Goal: Navigation & Orientation: Find specific page/section

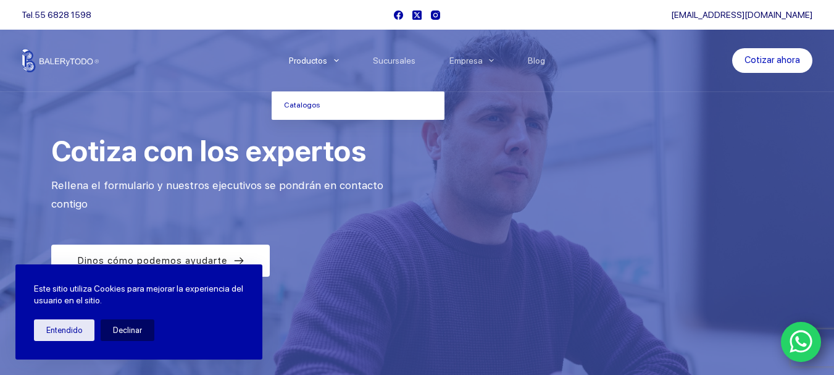
click at [301, 61] on link "Productos" at bounding box center [314, 61] width 84 height 0
click at [339, 60] on icon "Menu Principal" at bounding box center [336, 60] width 5 height 5
click at [313, 103] on link "Catalogos" at bounding box center [358, 105] width 173 height 28
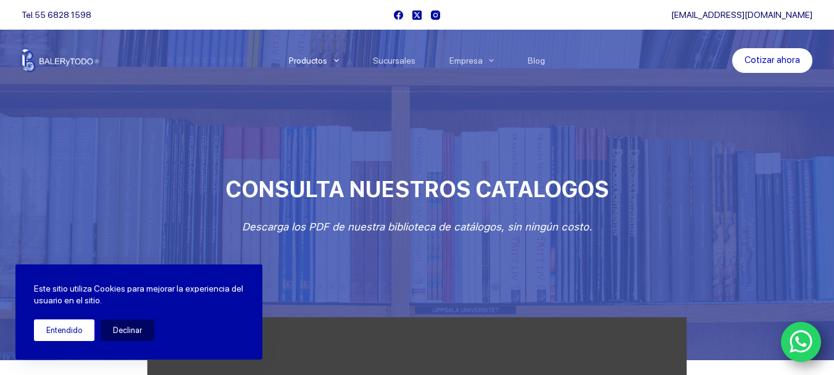
click at [74, 330] on button "Entendido" at bounding box center [64, 330] width 61 height 22
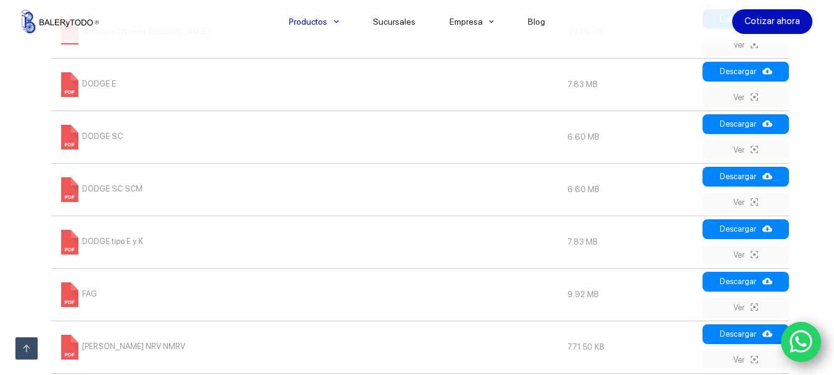
scroll to position [618, 0]
